Goal: Task Accomplishment & Management: Complete application form

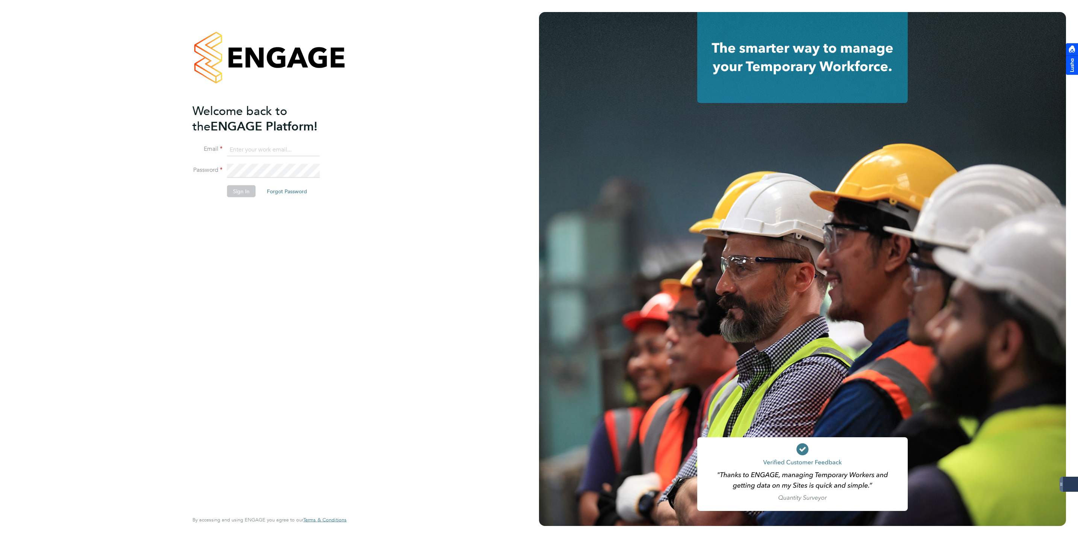
type input "[EMAIL_ADDRESS][DOMAIN_NAME]"
click at [240, 193] on button "Sign In" at bounding box center [241, 191] width 29 height 12
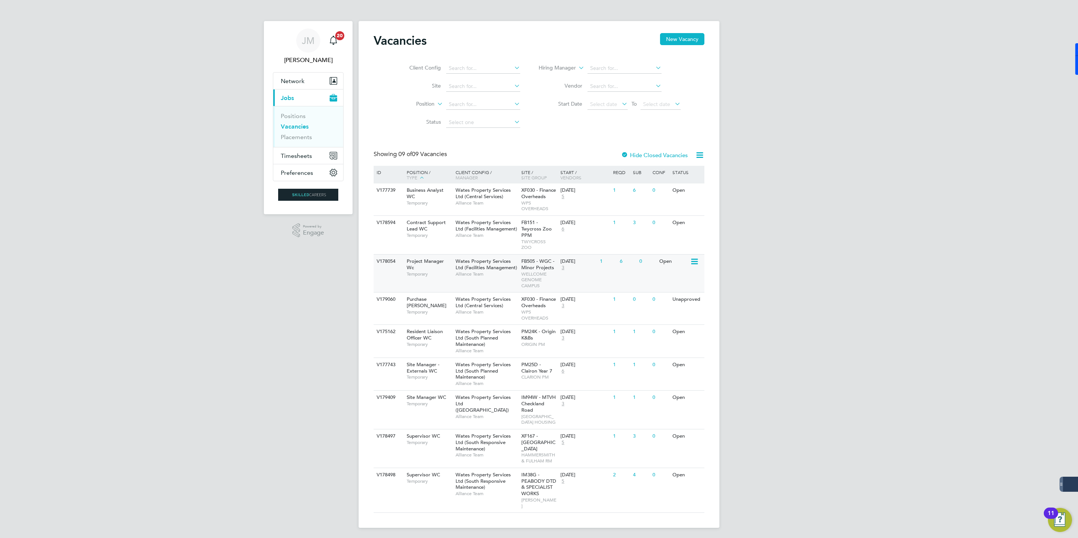
click at [498, 261] on span "Wates Property Services Ltd (Facilities Management)" at bounding box center [487, 264] width 62 height 13
click at [698, 299] on icon at bounding box center [694, 299] width 8 height 9
click at [671, 341] on li "Update Status" at bounding box center [675, 339] width 44 height 11
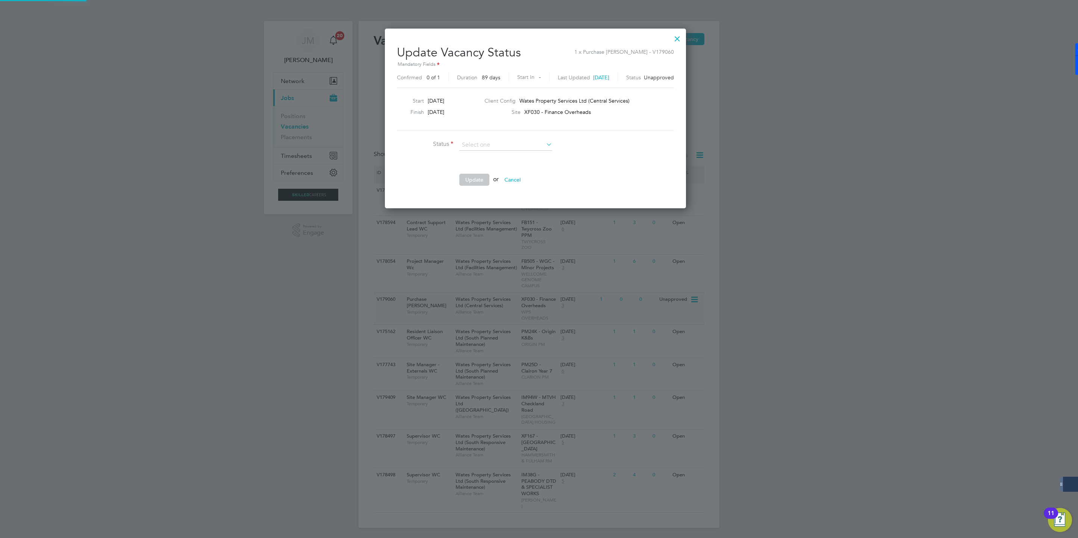
scroll to position [180, 308]
click at [525, 141] on input at bounding box center [505, 144] width 93 height 11
click at [662, 159] on ng-form "Status Comment Update or Cancel" at bounding box center [535, 166] width 277 height 54
click at [682, 35] on div at bounding box center [678, 37] width 14 height 14
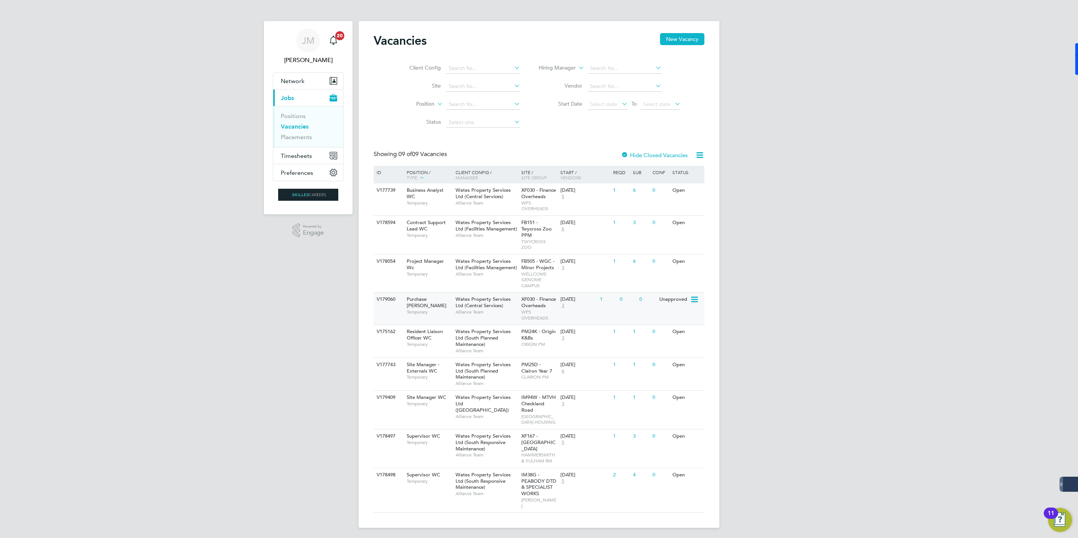
click at [690, 299] on icon at bounding box center [694, 299] width 8 height 9
click at [665, 329] on li "Edit" at bounding box center [675, 329] width 44 height 11
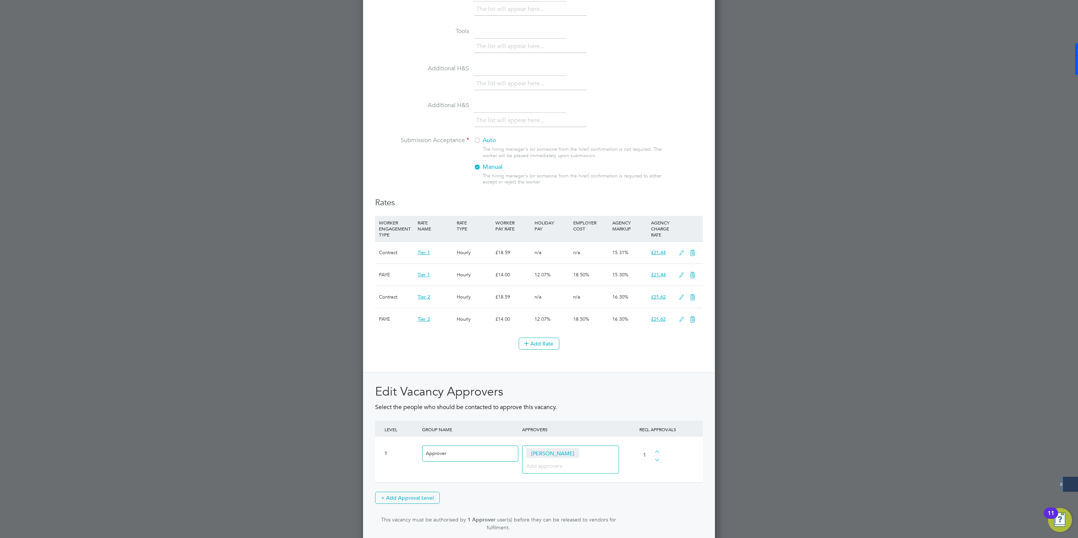
scroll to position [731, 0]
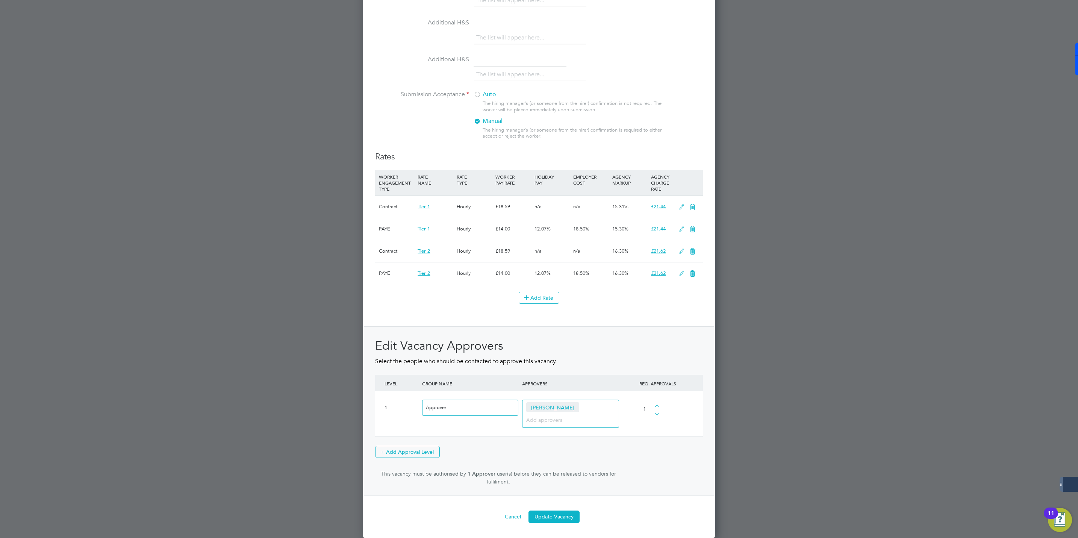
click at [546, 416] on input at bounding box center [567, 420] width 83 height 10
click at [567, 403] on span "Denis Byarugaba" at bounding box center [552, 407] width 53 height 10
click at [658, 415] on div "1" at bounding box center [652, 410] width 38 height 32
click at [658, 412] on div at bounding box center [657, 412] width 6 height 5
click at [549, 405] on span "Denis Byarugaba" at bounding box center [552, 407] width 53 height 10
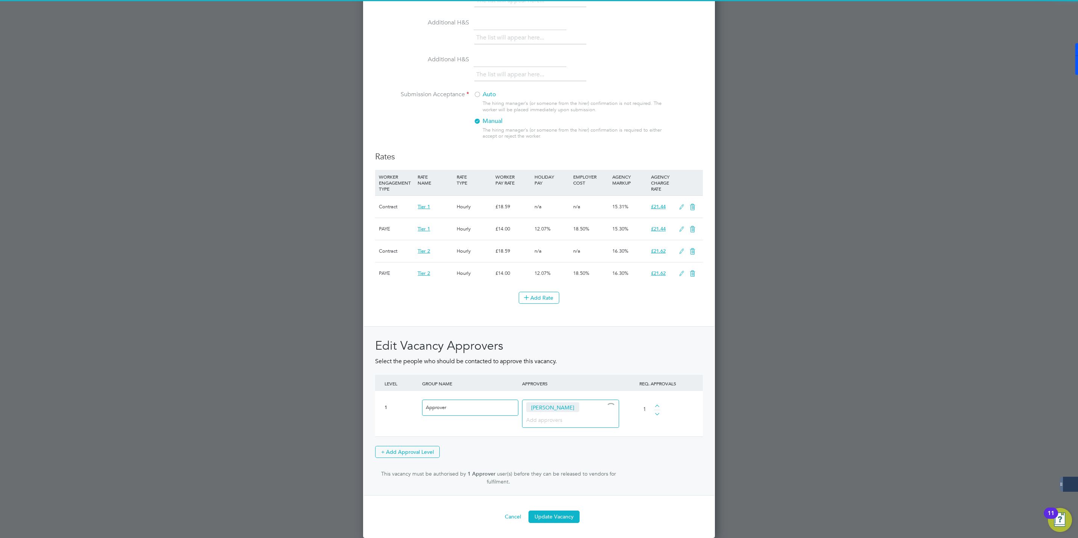
drag, startPoint x: 571, startPoint y: 414, endPoint x: 590, endPoint y: 412, distance: 18.9
click at [571, 415] on input at bounding box center [567, 420] width 83 height 10
click at [609, 404] on div at bounding box center [610, 407] width 9 height 9
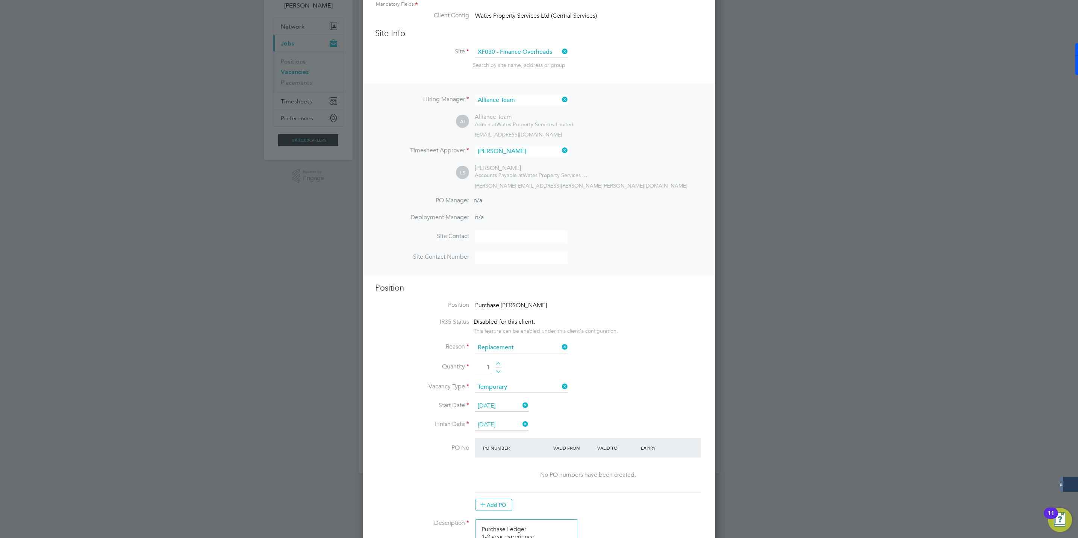
scroll to position [0, 0]
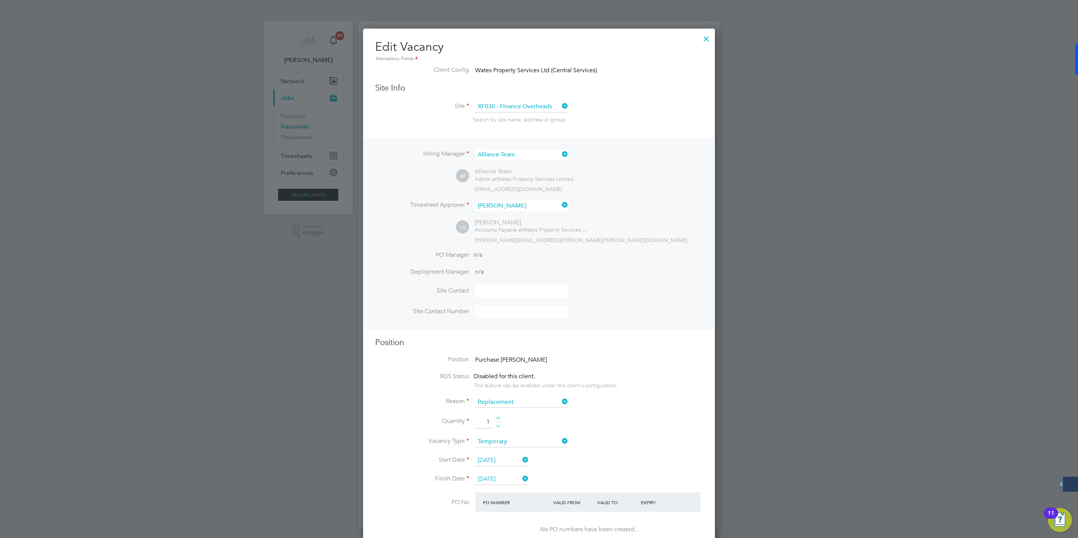
click at [711, 40] on div at bounding box center [707, 37] width 14 height 14
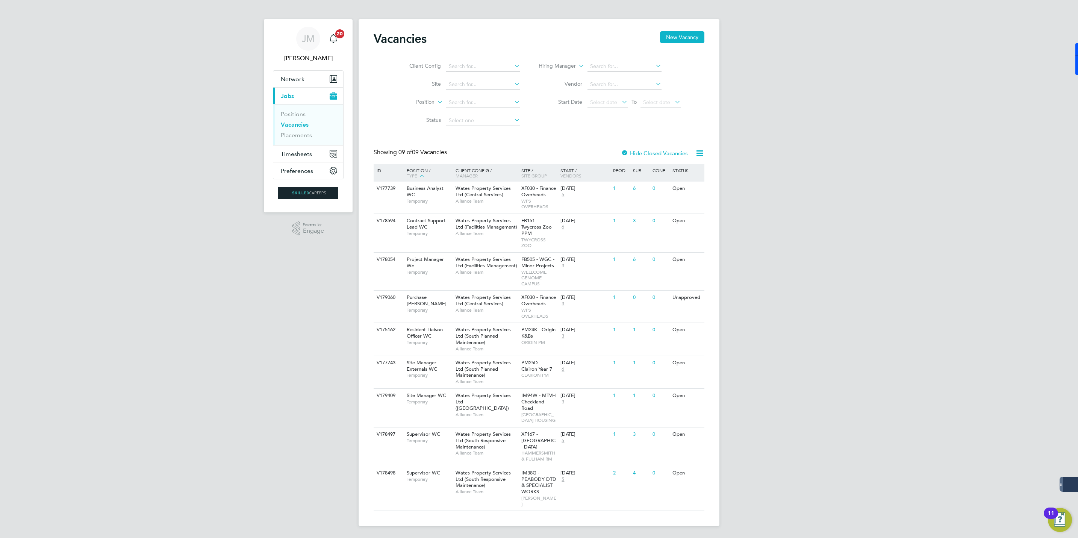
scroll to position [10, 0]
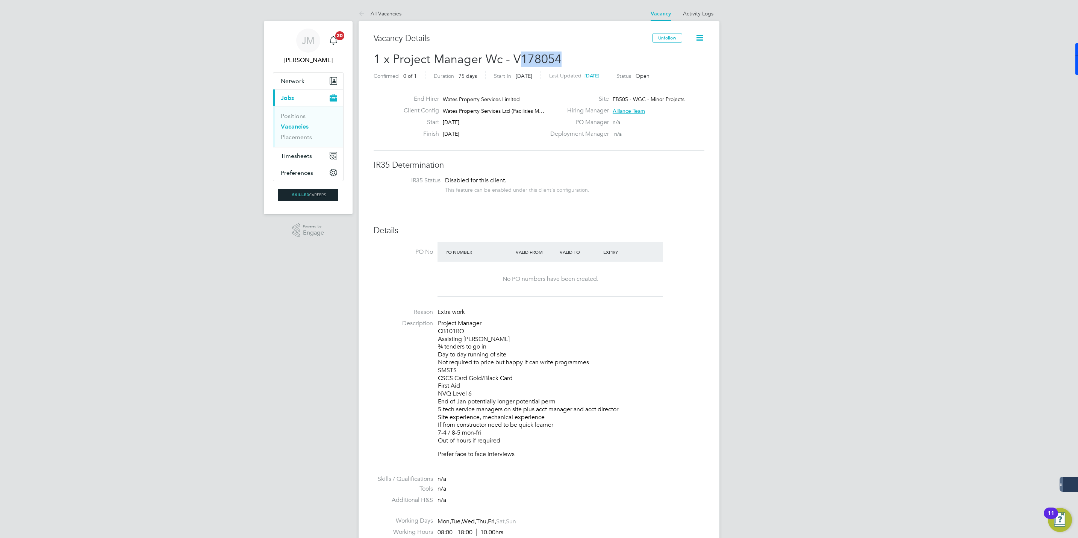
drag, startPoint x: 521, startPoint y: 56, endPoint x: 564, endPoint y: 55, distance: 42.5
click at [564, 55] on h2 "1 x Project Manager Wc - V178054 Confirmed 0 of 1 Duration 75 days Start In 11 …" at bounding box center [539, 68] width 331 height 32
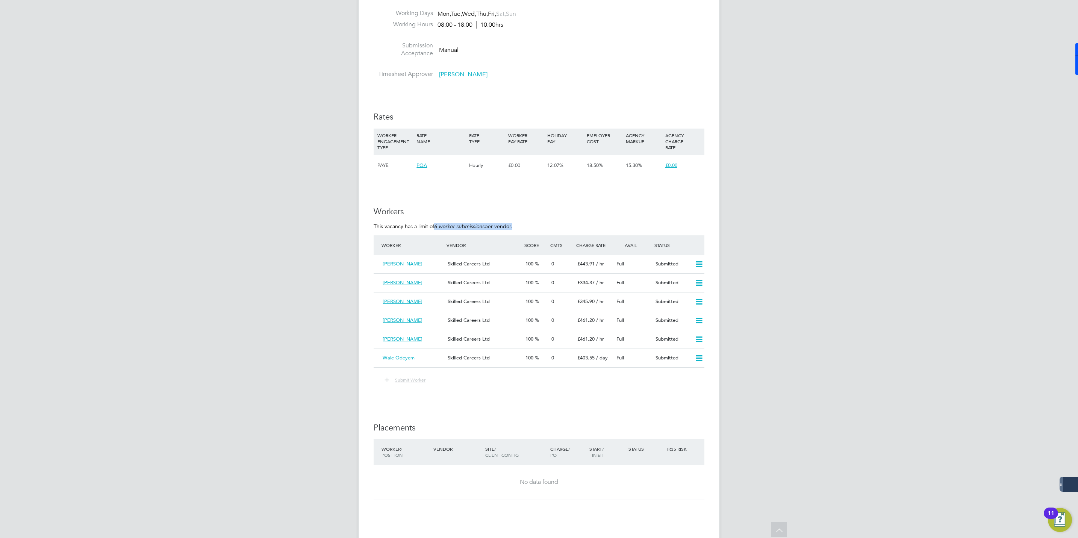
drag, startPoint x: 513, startPoint y: 224, endPoint x: 440, endPoint y: 224, distance: 73.3
click at [440, 224] on p "This vacancy has a limit of 6 worker submissions per vendor." at bounding box center [539, 226] width 331 height 7
drag, startPoint x: 440, startPoint y: 224, endPoint x: 514, endPoint y: 227, distance: 74.5
click at [514, 227] on p "This vacancy has a limit of 6 worker submissions per vendor." at bounding box center [539, 226] width 331 height 7
drag, startPoint x: 517, startPoint y: 225, endPoint x: 459, endPoint y: 227, distance: 57.5
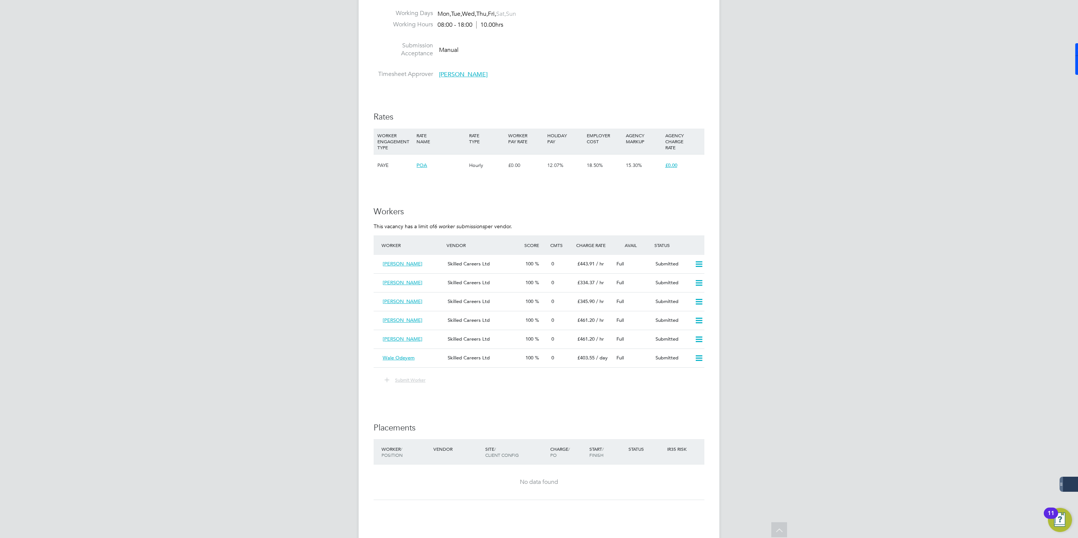
click at [459, 227] on p "This vacancy has a limit of 6 worker submissions per vendor." at bounding box center [539, 226] width 331 height 7
drag, startPoint x: 459, startPoint y: 227, endPoint x: 517, endPoint y: 229, distance: 57.6
click at [517, 229] on p "This vacancy has a limit of 6 worker submissions per vendor." at bounding box center [539, 226] width 331 height 7
drag, startPoint x: 516, startPoint y: 229, endPoint x: 459, endPoint y: 226, distance: 56.8
click at [459, 226] on p "This vacancy has a limit of 6 worker submissions per vendor." at bounding box center [539, 226] width 331 height 7
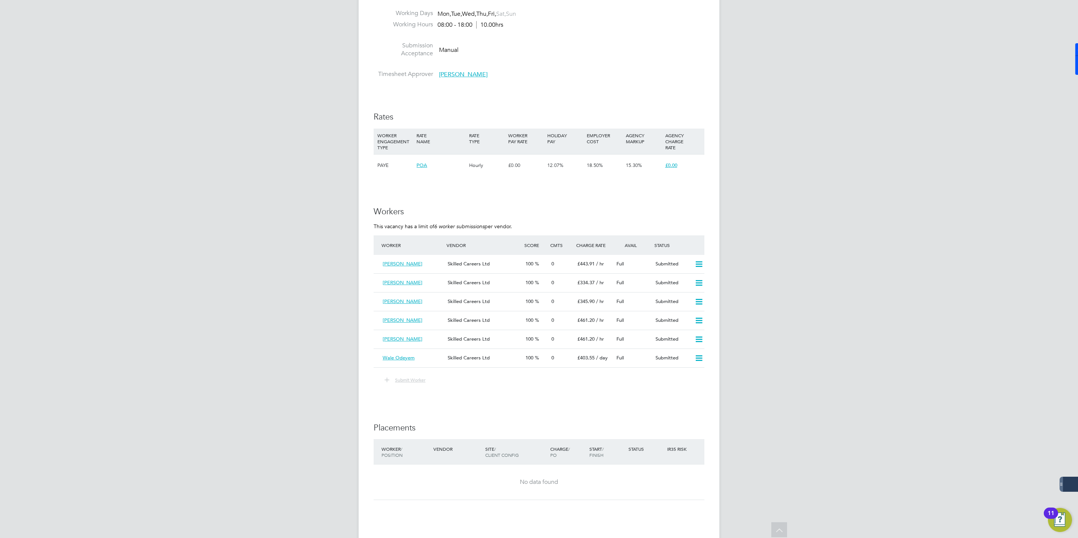
click at [515, 224] on p "This vacancy has a limit of 6 worker submissions per vendor." at bounding box center [539, 226] width 331 height 7
drag, startPoint x: 379, startPoint y: 226, endPoint x: 456, endPoint y: 226, distance: 76.7
click at [456, 226] on p "This vacancy has a limit of 6 worker submissions per vendor." at bounding box center [539, 226] width 331 height 7
drag, startPoint x: 456, startPoint y: 226, endPoint x: 436, endPoint y: 223, distance: 19.3
click at [436, 223] on em "6 worker submissions" at bounding box center [459, 226] width 50 height 7
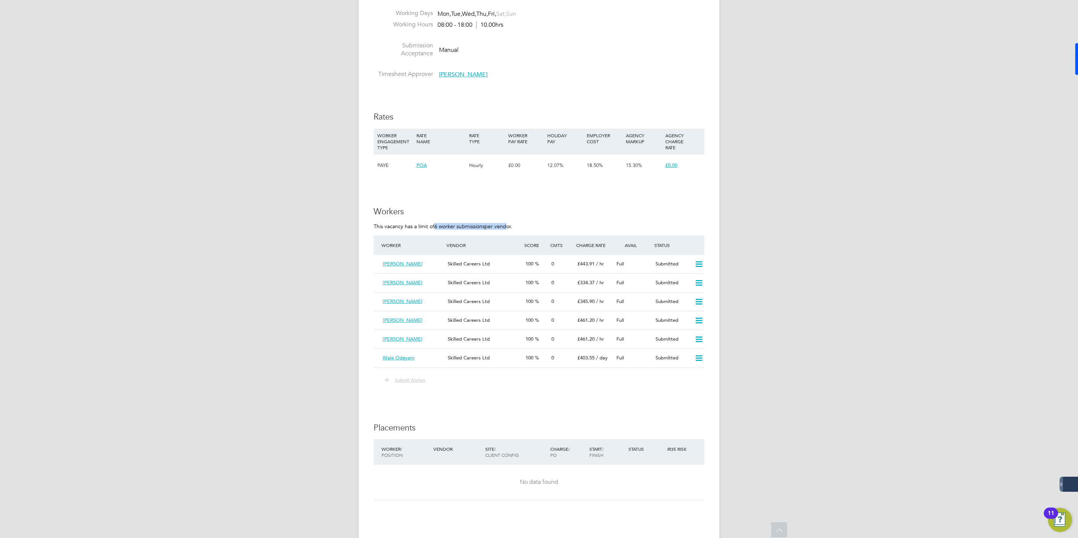
drag, startPoint x: 433, startPoint y: 227, endPoint x: 506, endPoint y: 223, distance: 72.3
click at [506, 223] on ng-form "Workers This vacancy has a limit of 6 worker submissions per vendor. Worker Ven…" at bounding box center [539, 299] width 331 height 186
click at [409, 385] on button "Submit Worker" at bounding box center [405, 380] width 52 height 10
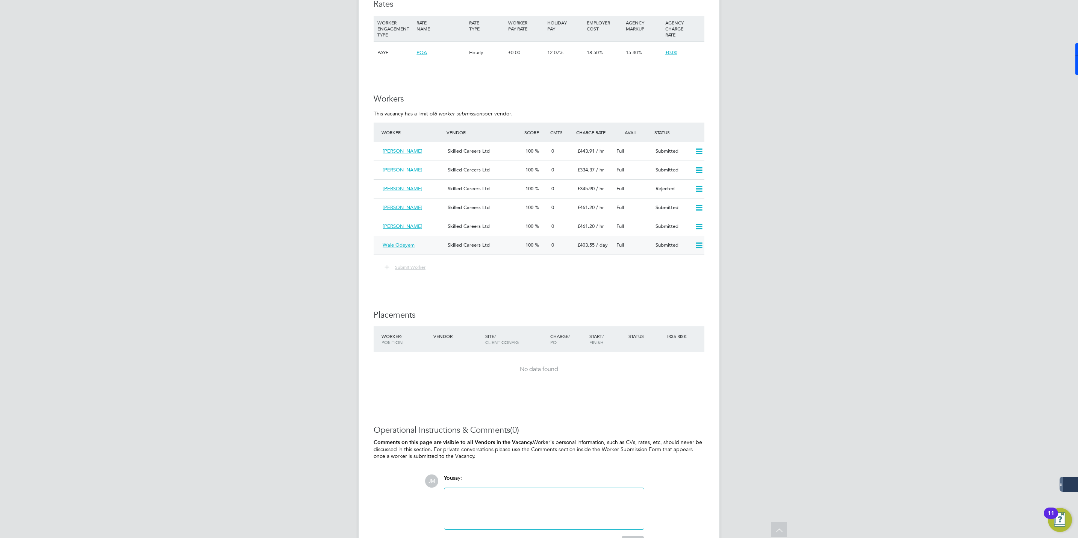
drag, startPoint x: 406, startPoint y: 270, endPoint x: 520, endPoint y: 237, distance: 118.0
click at [406, 270] on span "Submit Worker" at bounding box center [410, 267] width 30 height 6
click at [696, 189] on icon at bounding box center [698, 189] width 9 height 6
click at [415, 191] on span "Jeremy Lavender" at bounding box center [403, 188] width 40 height 6
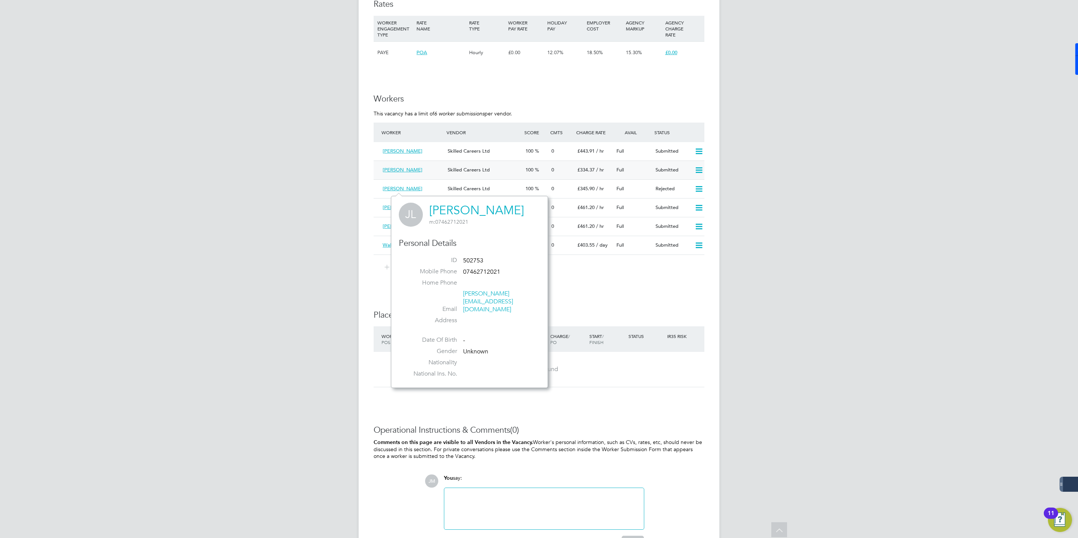
click at [508, 171] on div "Skilled Careers Ltd" at bounding box center [484, 170] width 78 height 12
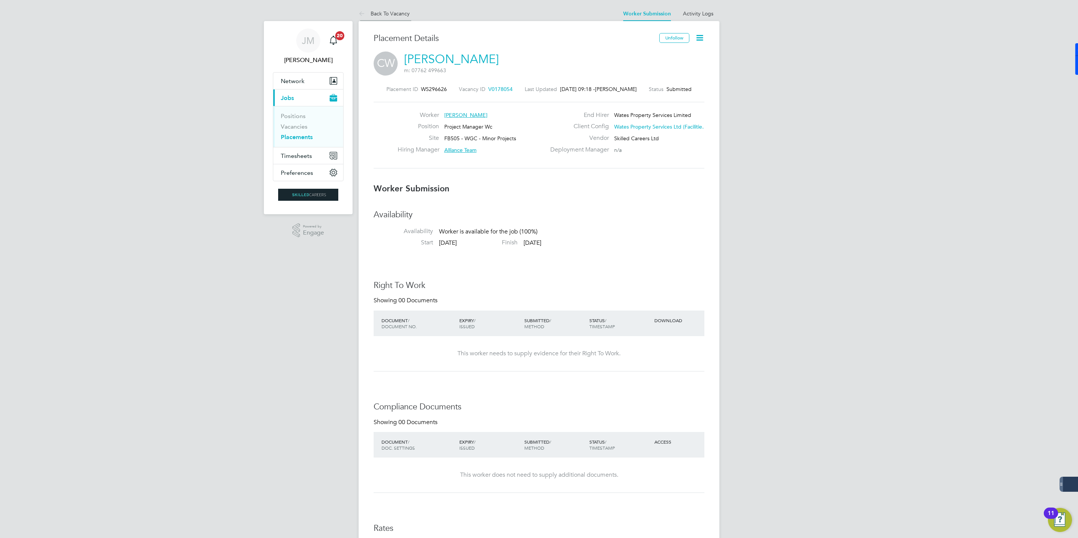
click at [386, 15] on link "Back To Vacancy" at bounding box center [384, 13] width 51 height 7
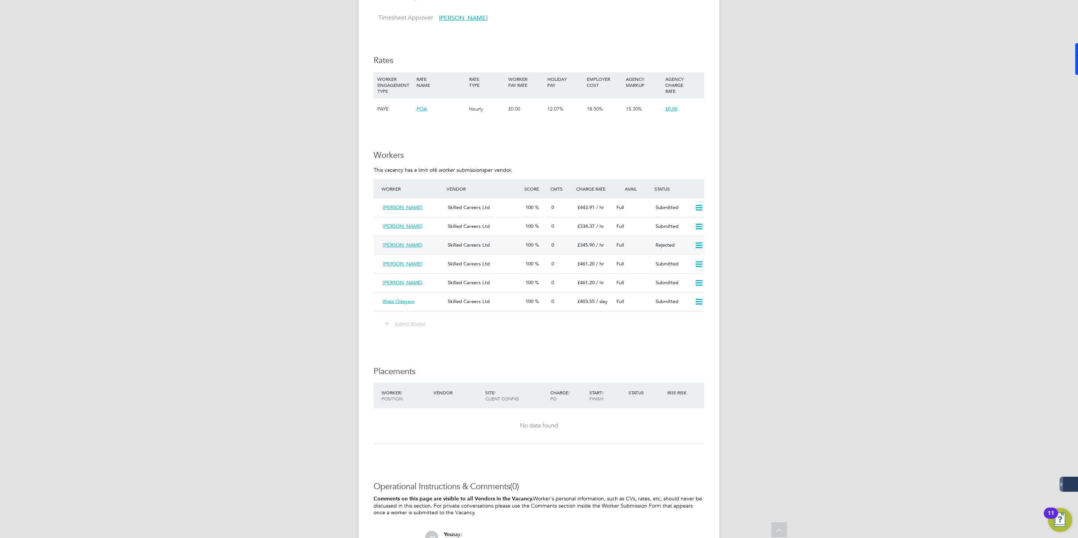
click at [470, 248] on div "Skilled Careers Ltd" at bounding box center [484, 245] width 78 height 12
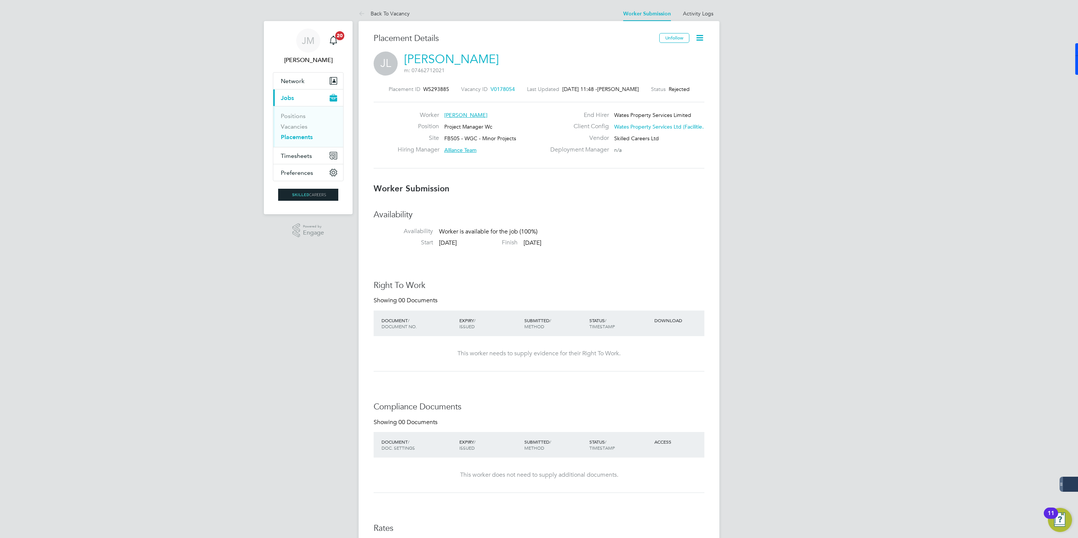
click at [700, 34] on icon at bounding box center [699, 37] width 9 height 9
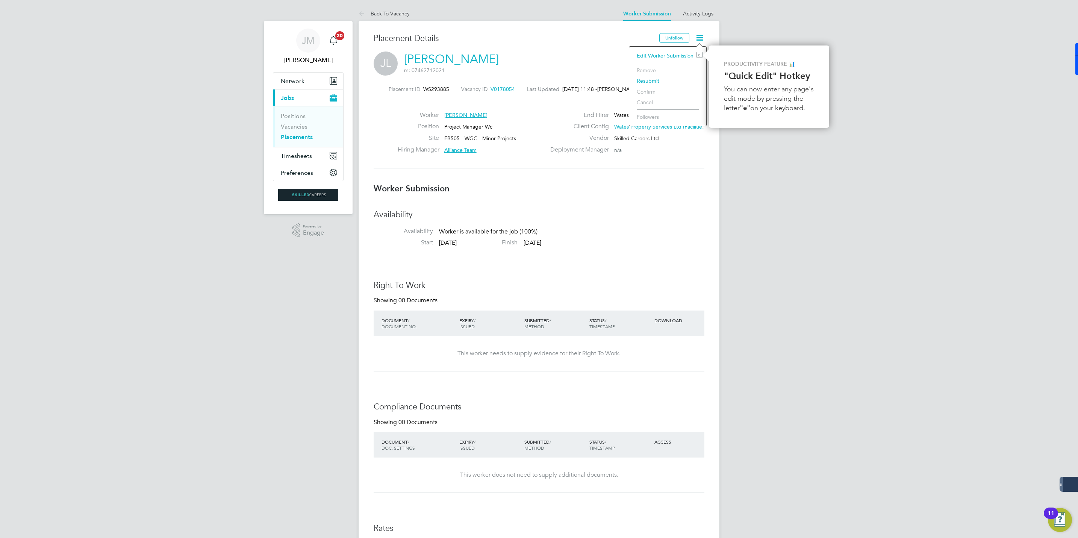
click at [574, 69] on div "JL Jeremy Lavender m: 07462712021" at bounding box center [539, 65] width 331 height 26
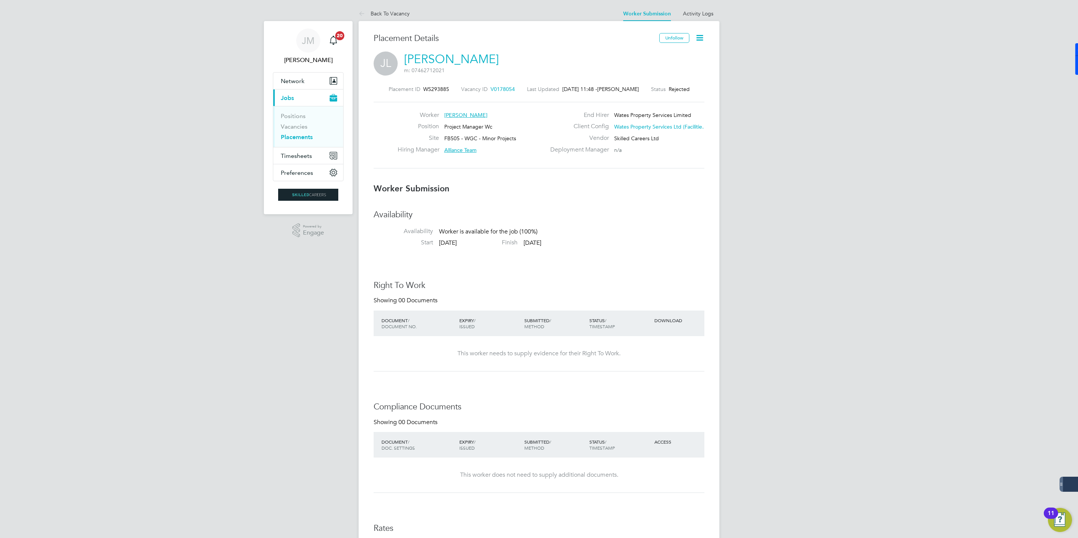
click at [697, 37] on icon at bounding box center [699, 37] width 9 height 9
click at [656, 56] on li "Edit Worker Submission e" at bounding box center [668, 55] width 70 height 11
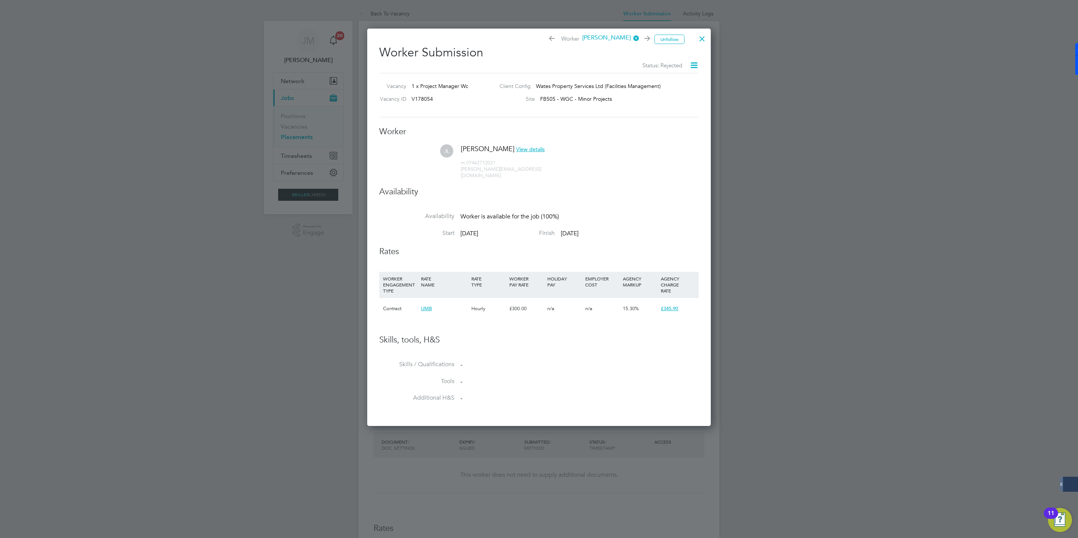
click at [632, 39] on icon at bounding box center [632, 38] width 0 height 11
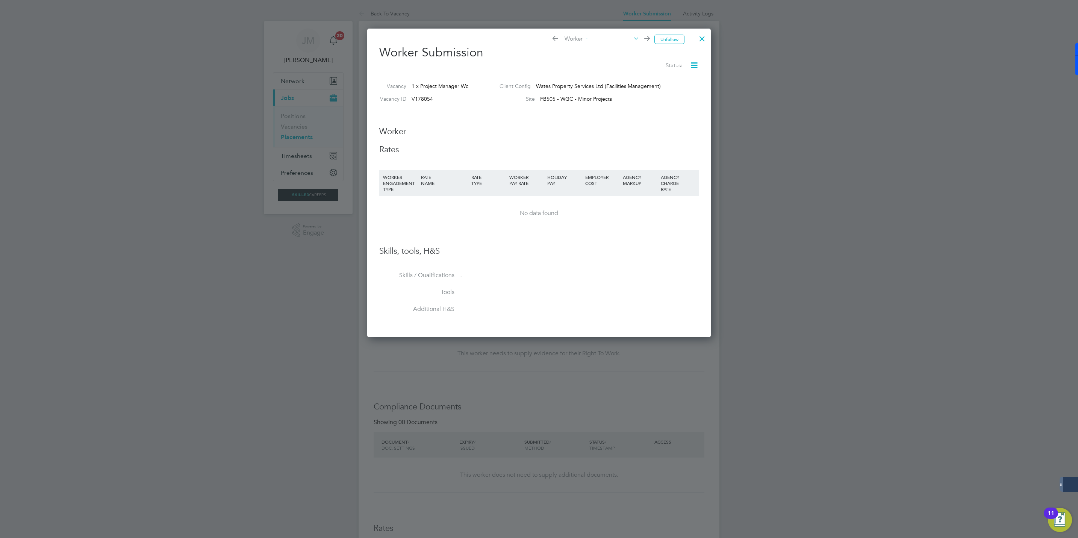
click at [706, 38] on div at bounding box center [702, 37] width 14 height 14
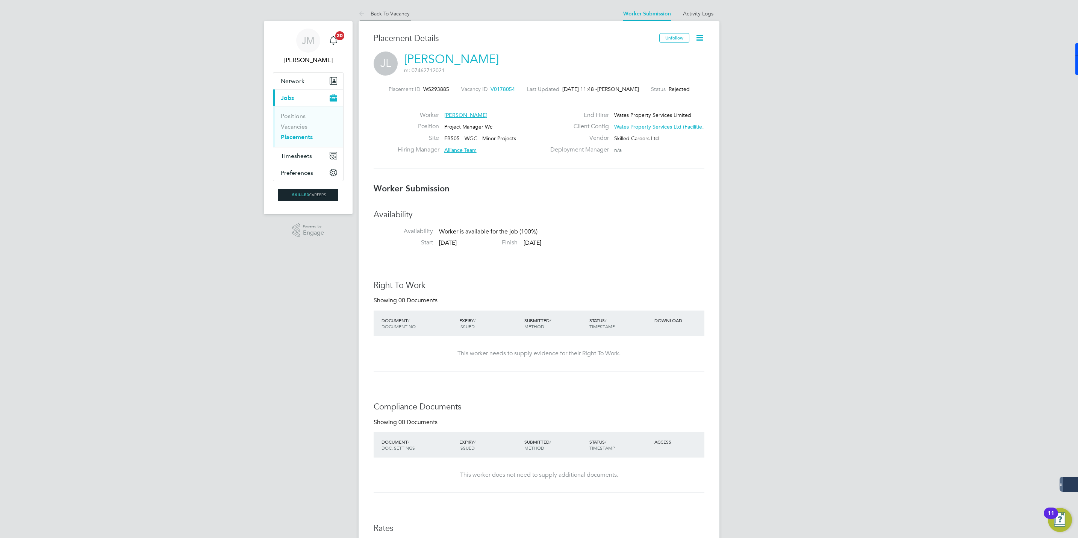
click at [382, 10] on link "Back To Vacancy" at bounding box center [384, 13] width 51 height 7
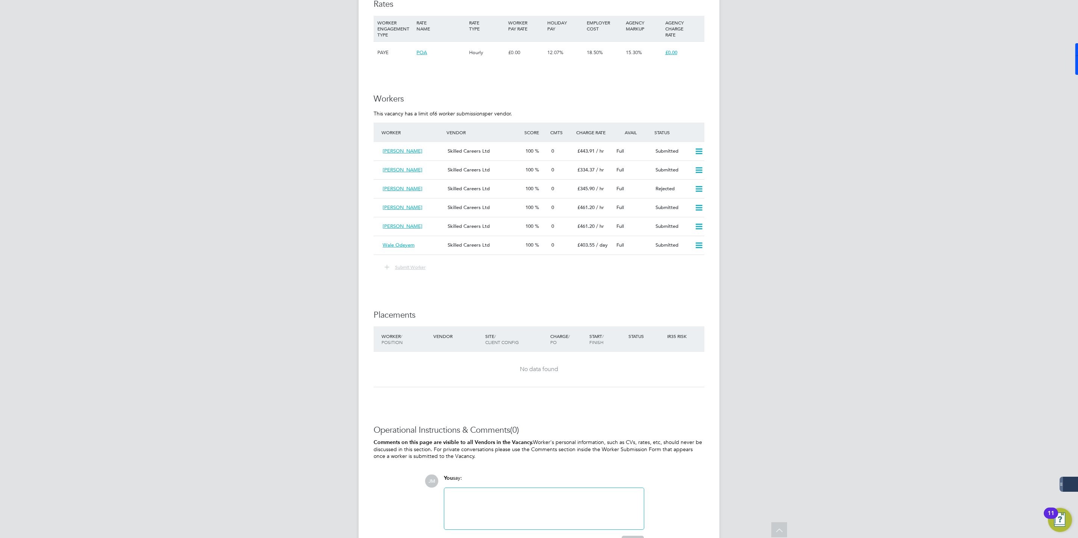
click at [408, 270] on span "Submit Worker" at bounding box center [410, 267] width 30 height 6
click at [395, 271] on button "Submit Worker" at bounding box center [405, 267] width 52 height 10
click at [394, 271] on button "Submit Worker" at bounding box center [405, 267] width 52 height 10
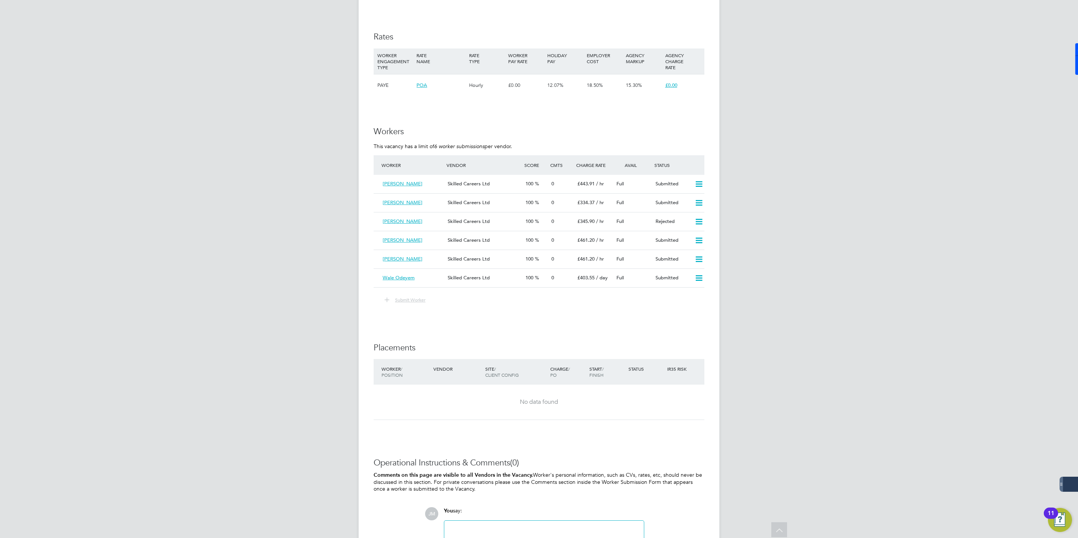
scroll to position [502, 0]
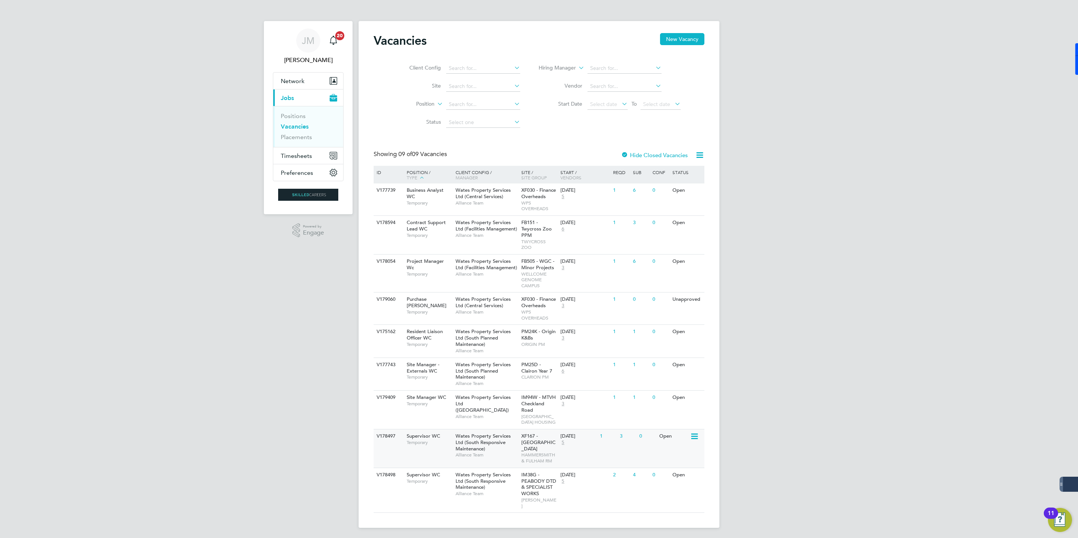
scroll to position [10, 0]
